Goal: Transaction & Acquisition: Subscribe to service/newsletter

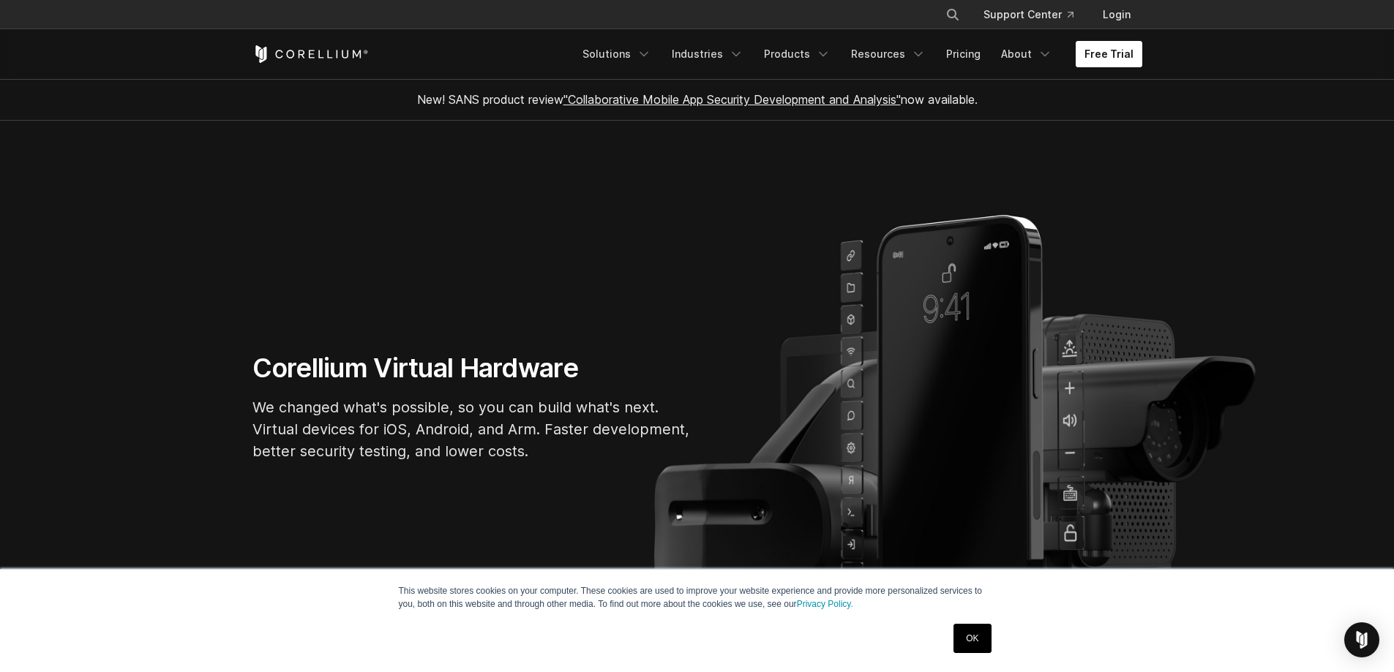
click at [1106, 52] on link "Free Trial" at bounding box center [1109, 54] width 67 height 26
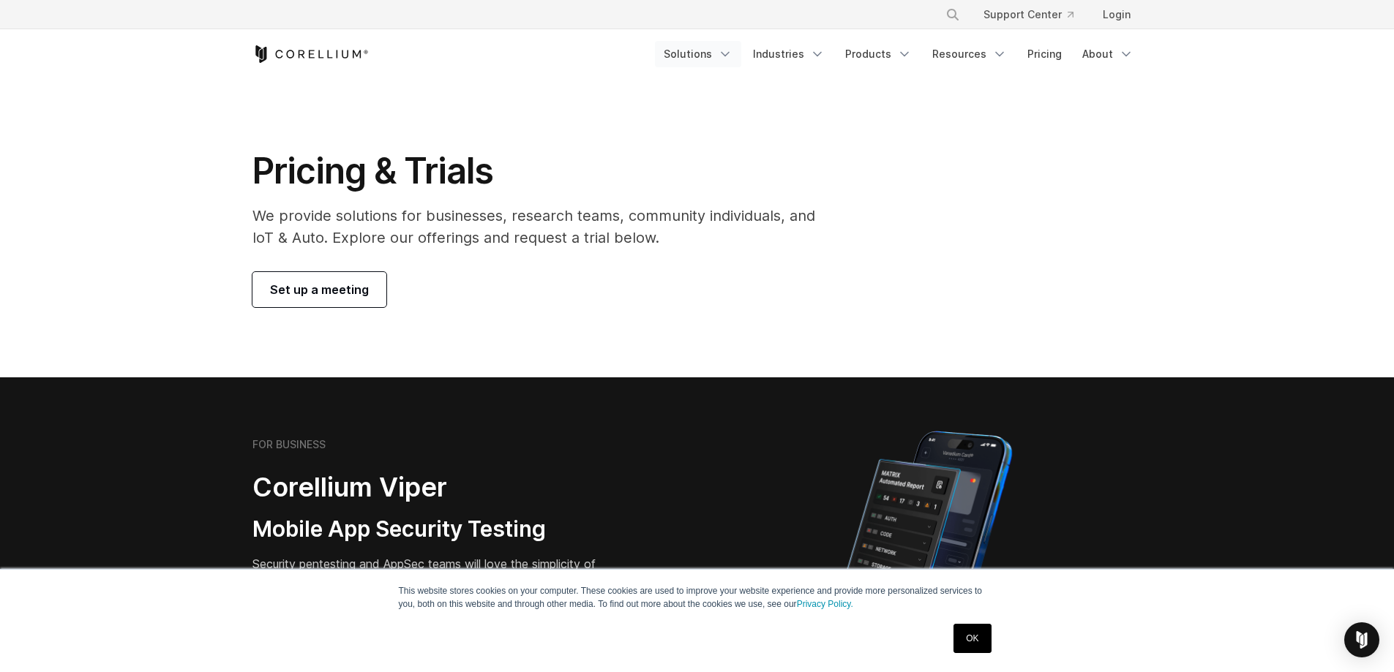
click at [721, 59] on link "Solutions" at bounding box center [698, 54] width 86 height 26
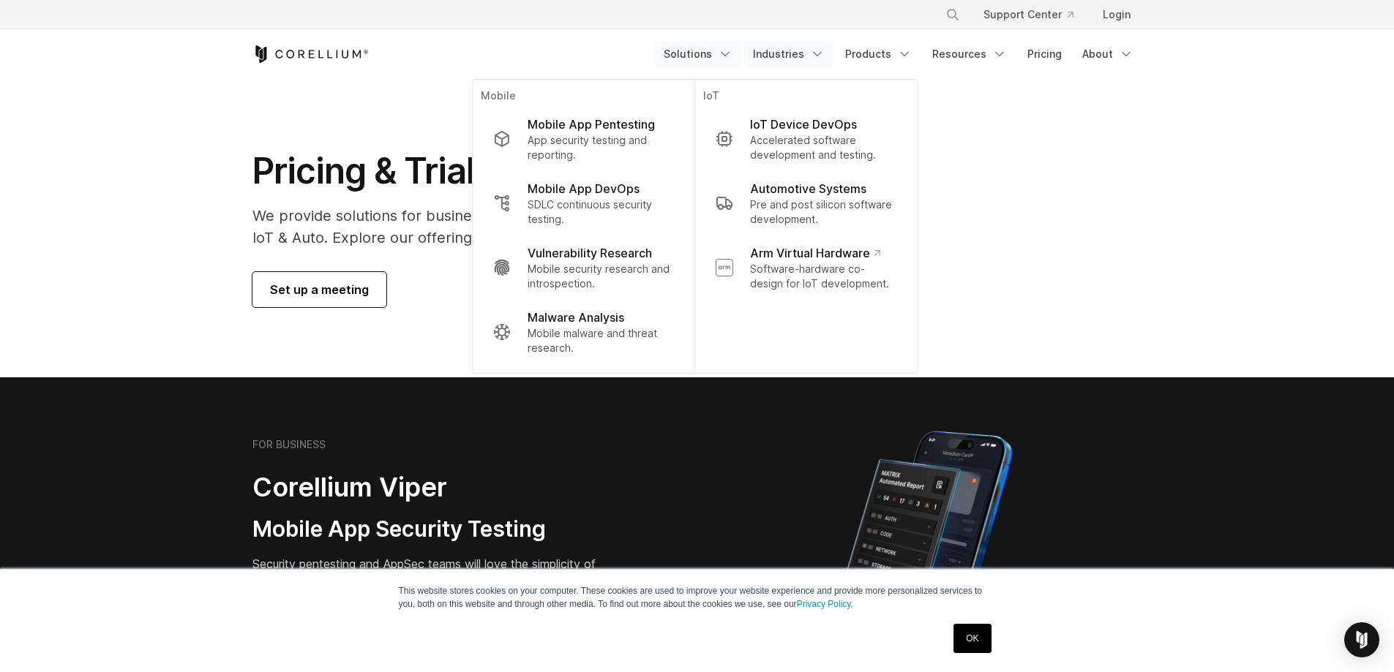
click at [790, 60] on link "Industries" at bounding box center [788, 54] width 89 height 26
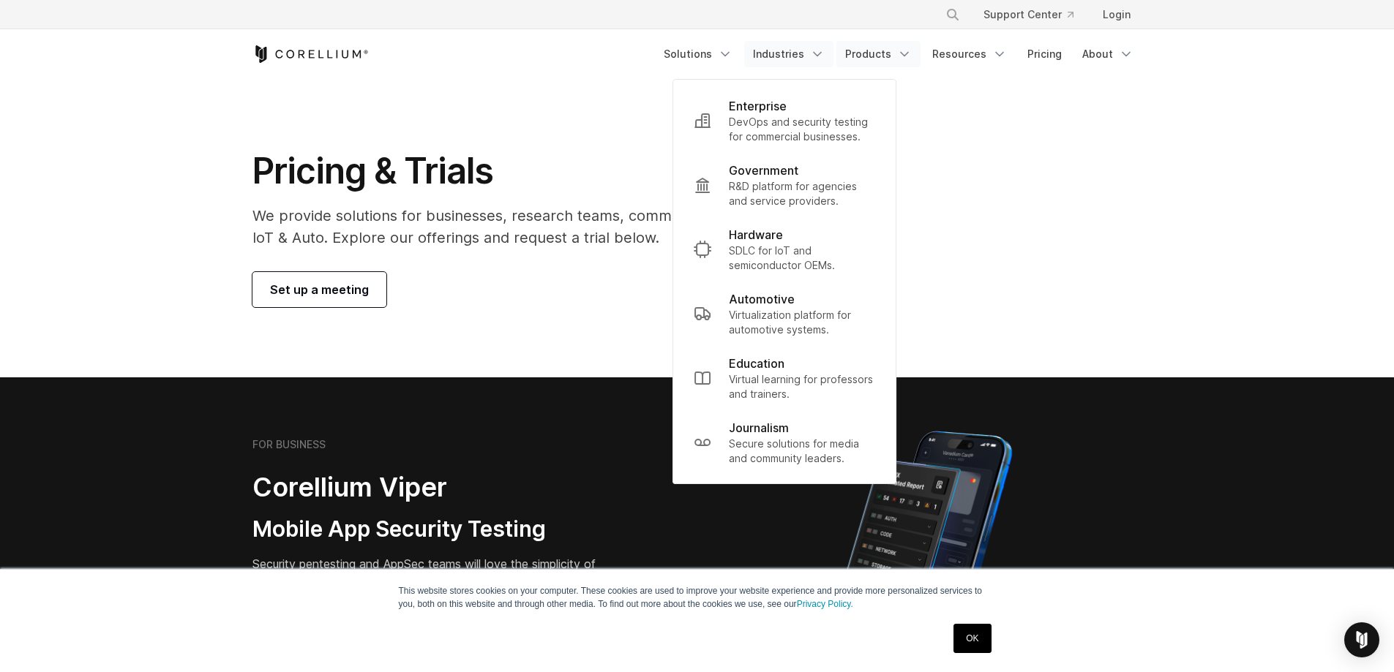
click at [878, 60] on link "Products" at bounding box center [878, 54] width 84 height 26
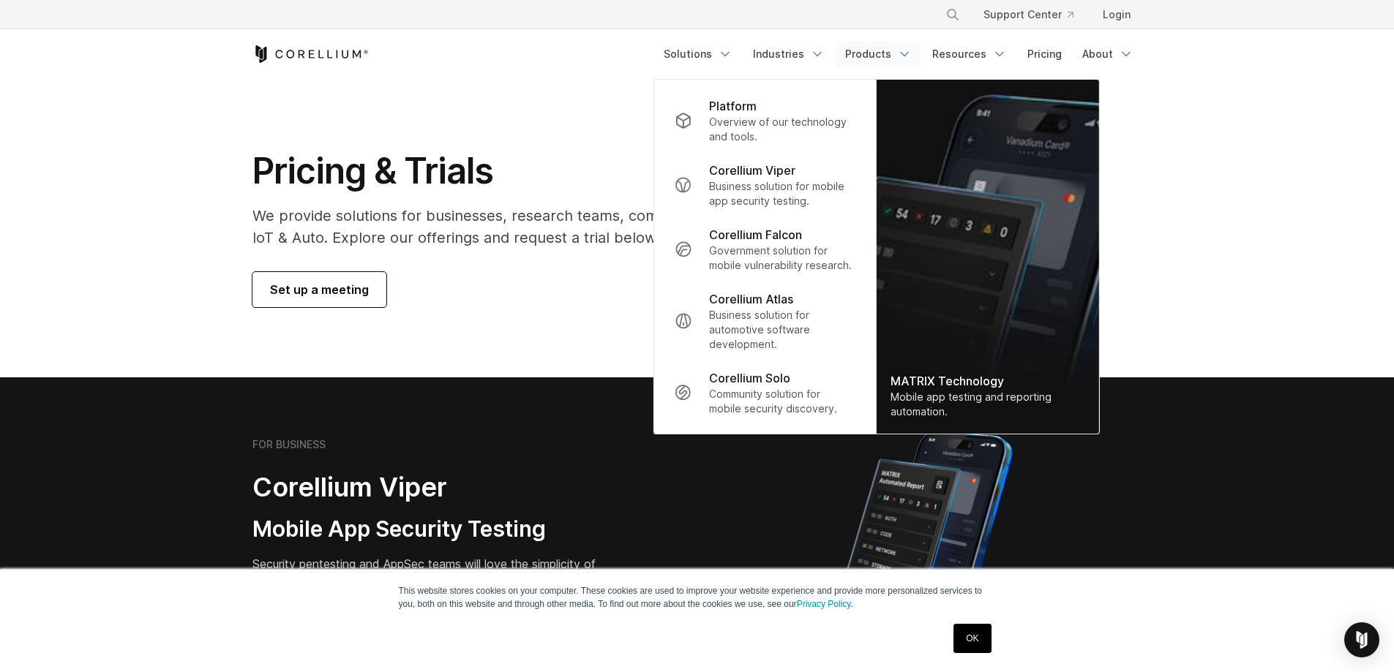
click at [618, 332] on section "Pricing & Trials We provide solutions for businesses, research teams, community…" at bounding box center [697, 228] width 1394 height 299
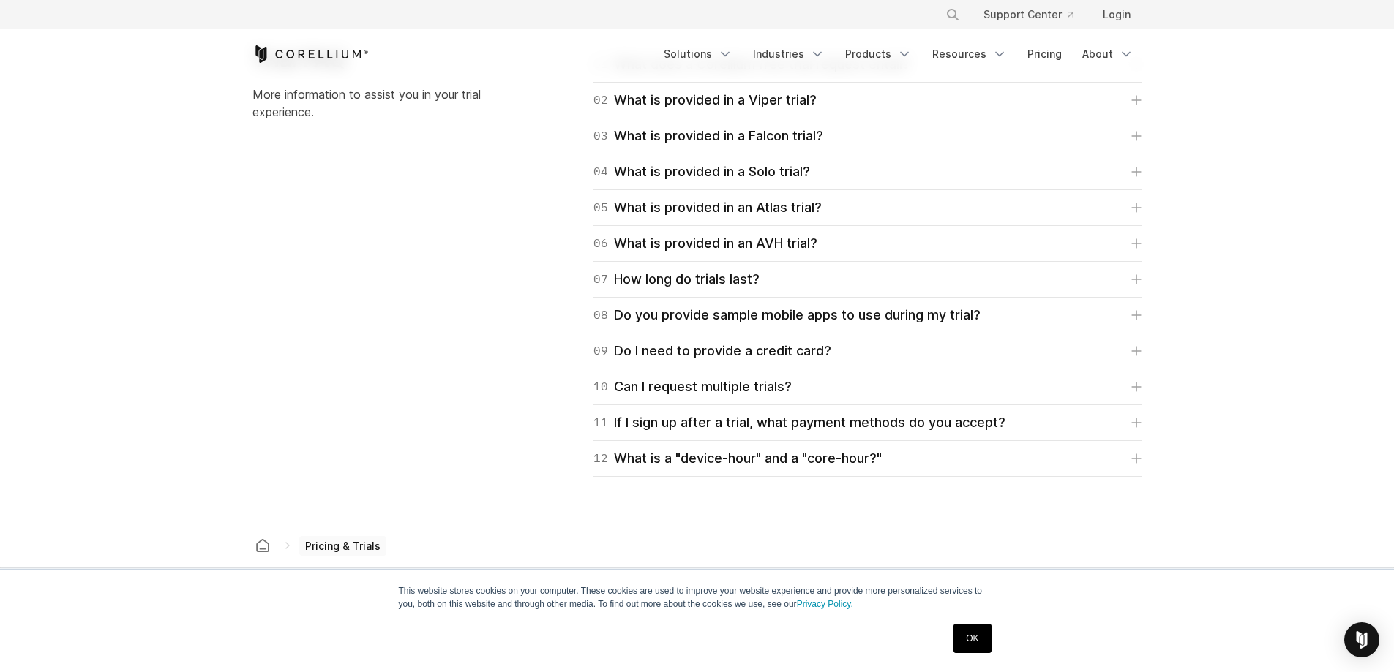
scroll to position [2195, 0]
